Goal: Information Seeking & Learning: Learn about a topic

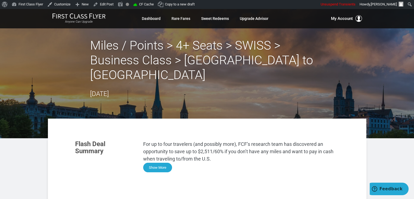
click at [170, 162] on button "Show More" at bounding box center [157, 167] width 29 height 10
click at [151, 162] on button "Show More" at bounding box center [157, 167] width 29 height 10
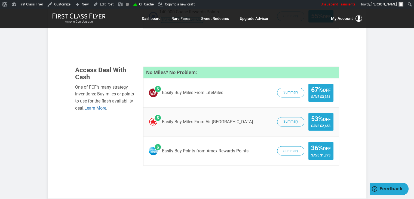
scroll to position [893, 0]
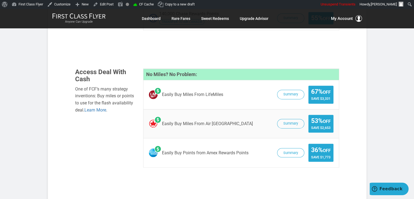
click at [297, 85] on span "Summary 67% Off Save $3,331" at bounding box center [303, 94] width 59 height 18
click at [297, 90] on button "Summary" at bounding box center [290, 95] width 27 height 10
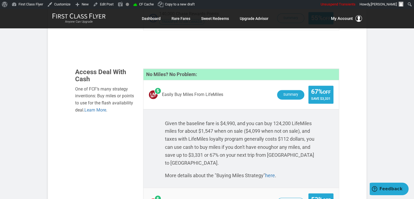
click at [288, 90] on button "Summary" at bounding box center [290, 95] width 27 height 10
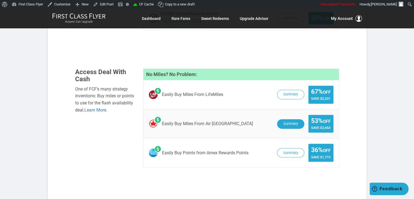
click at [293, 119] on button "Summary" at bounding box center [290, 124] width 27 height 10
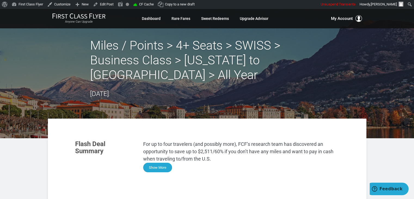
click at [160, 166] on button "Show More" at bounding box center [157, 167] width 29 height 10
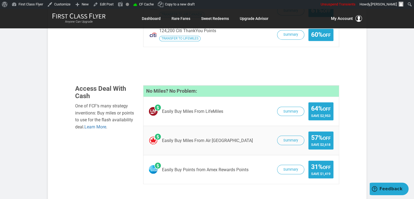
scroll to position [930, 0]
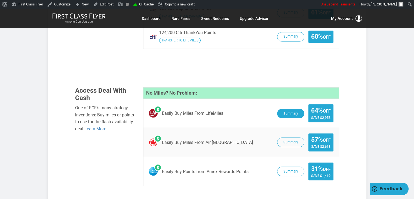
click at [291, 109] on button "Summary" at bounding box center [290, 114] width 27 height 10
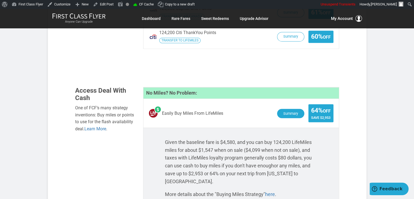
click at [300, 109] on button "Summary" at bounding box center [290, 114] width 27 height 10
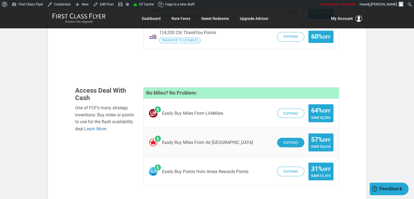
click at [294, 137] on button "Summary" at bounding box center [290, 142] width 27 height 10
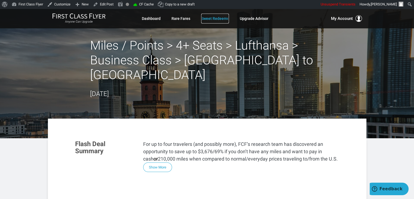
click at [219, 19] on link "Sweet Redeems" at bounding box center [215, 19] width 28 height 10
